Goal: Information Seeking & Learning: Find specific fact

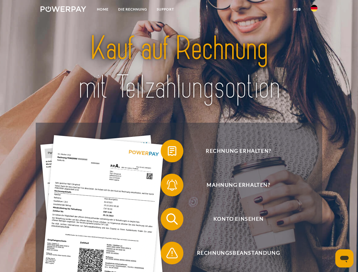
click at [63, 10] on img at bounding box center [64, 9] width 46 height 6
click at [314, 10] on img at bounding box center [314, 8] width 7 height 7
click at [297, 9] on link "agb" at bounding box center [297, 9] width 18 height 10
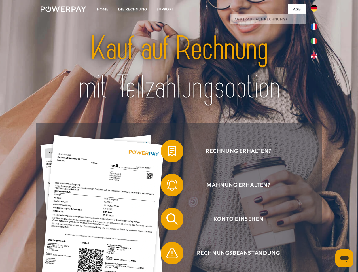
click at [168, 152] on span at bounding box center [163, 151] width 28 height 28
click at [168, 186] on span at bounding box center [163, 185] width 28 height 28
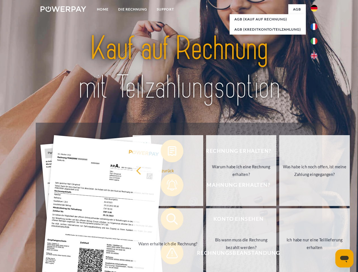
click at [206, 220] on link "Bis wann muss die Rechnung bezahlt werden?" at bounding box center [241, 243] width 71 height 71
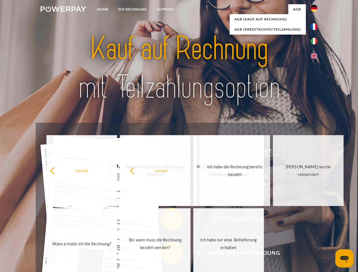
click at [168, 254] on span at bounding box center [163, 253] width 28 height 28
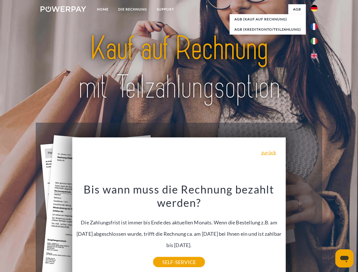
click at [345, 259] on icon "Messaging-Fenster öffnen" at bounding box center [344, 259] width 9 height 7
